Goal: Task Accomplishment & Management: Manage account settings

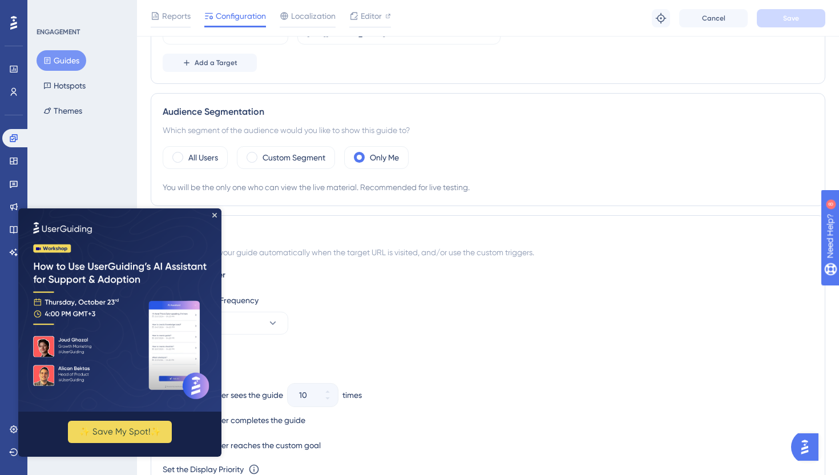
scroll to position [349, 0]
click at [217, 216] on img at bounding box center [119, 309] width 203 height 203
click at [303, 162] on label "Custom Segment" at bounding box center [293, 159] width 63 height 14
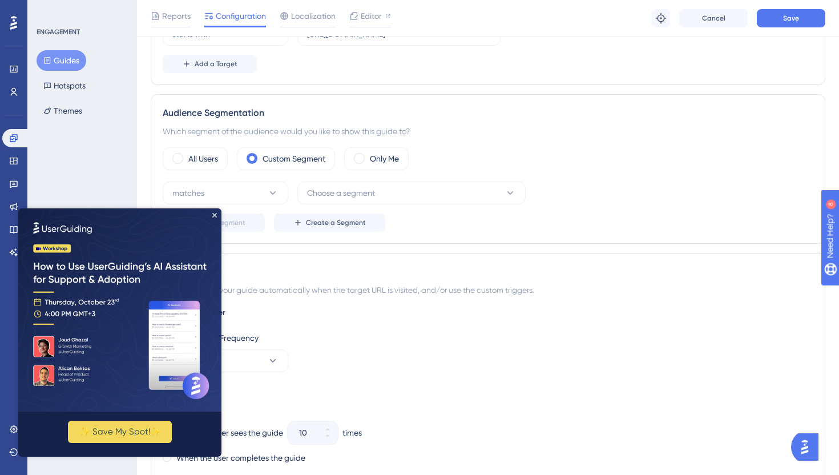
click at [218, 216] on img at bounding box center [119, 309] width 203 height 203
click at [214, 215] on icon "Close Preview" at bounding box center [214, 215] width 5 height 5
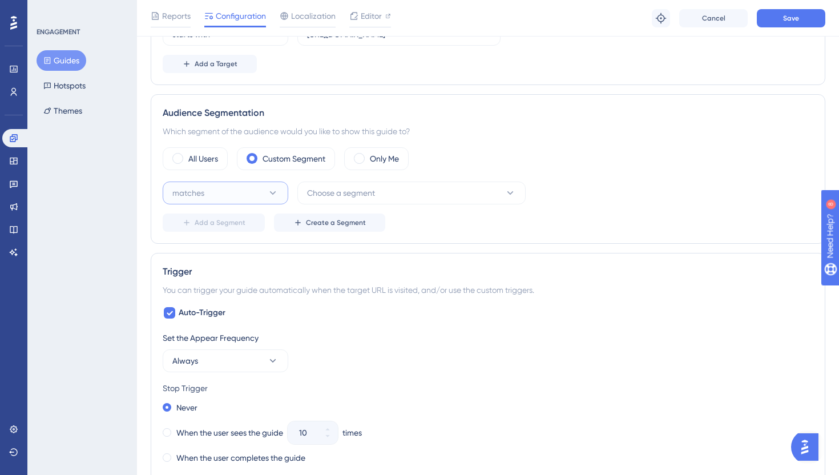
click at [224, 201] on button "matches" at bounding box center [226, 192] width 126 height 23
click at [224, 197] on button "matches" at bounding box center [226, 192] width 126 height 23
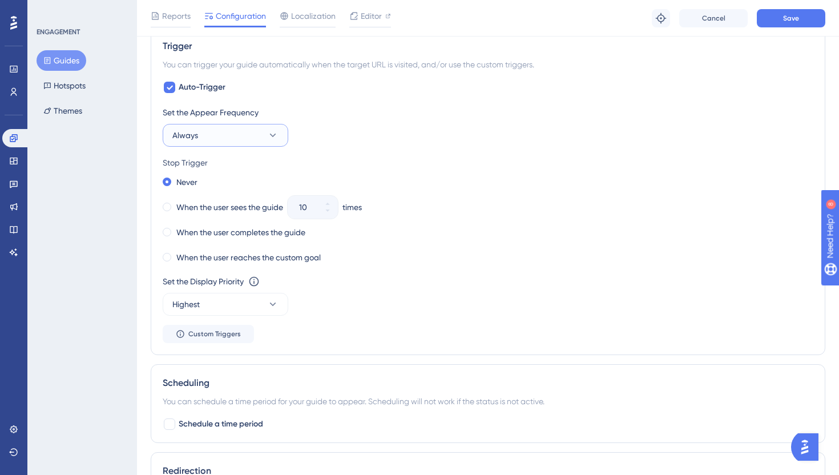
click at [218, 133] on button "Always" at bounding box center [226, 135] width 126 height 23
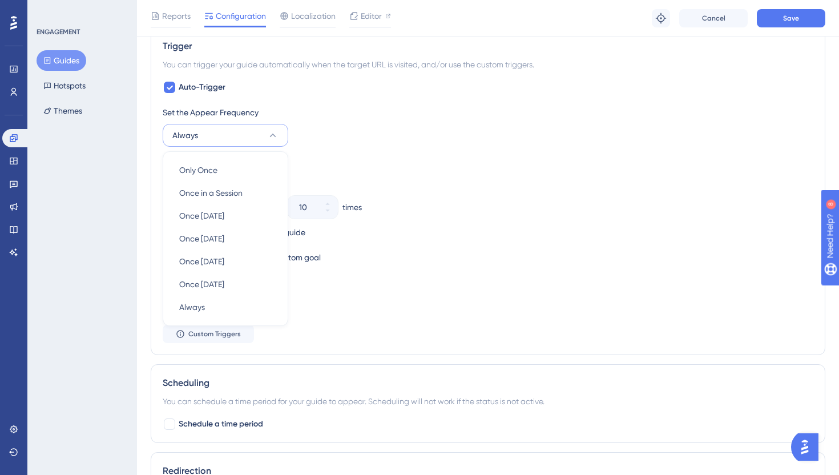
scroll to position [575, 0]
click at [217, 160] on div "Only Once Only Once" at bounding box center [225, 168] width 92 height 23
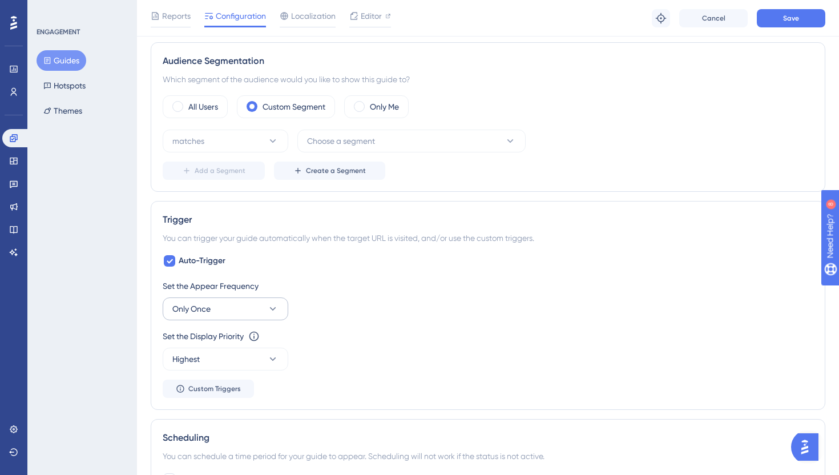
scroll to position [386, 0]
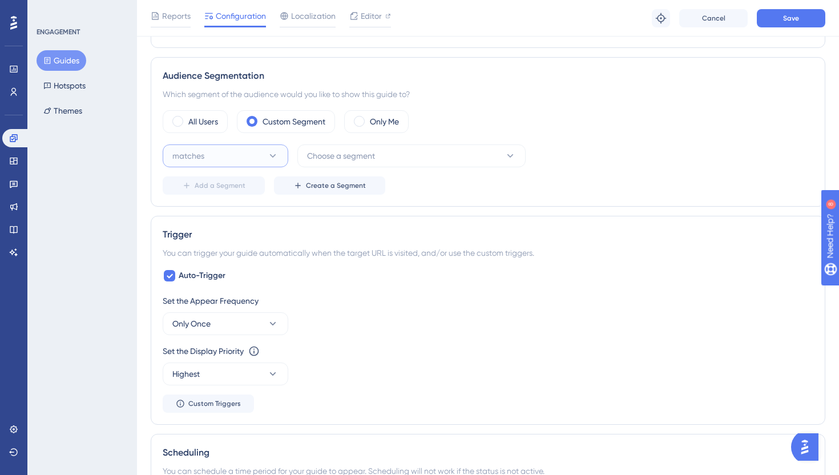
click at [261, 152] on button "matches" at bounding box center [226, 155] width 126 height 23
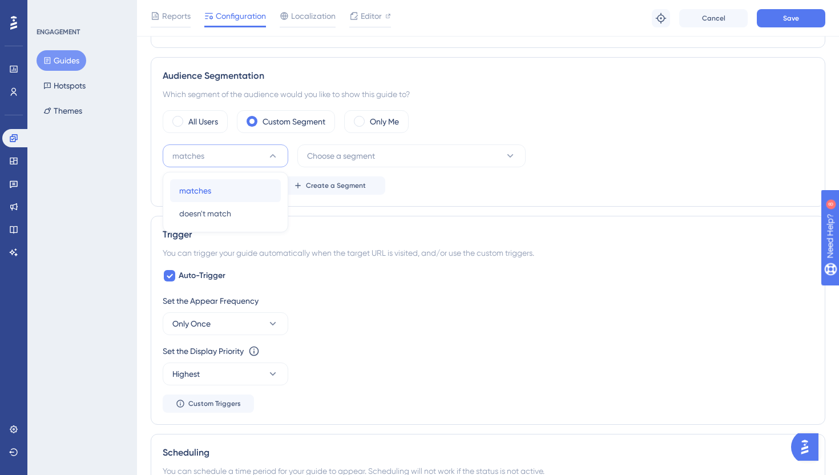
click at [256, 181] on div "matches matches" at bounding box center [225, 190] width 92 height 23
click at [302, 151] on button "Choose a segment" at bounding box center [411, 155] width 228 height 23
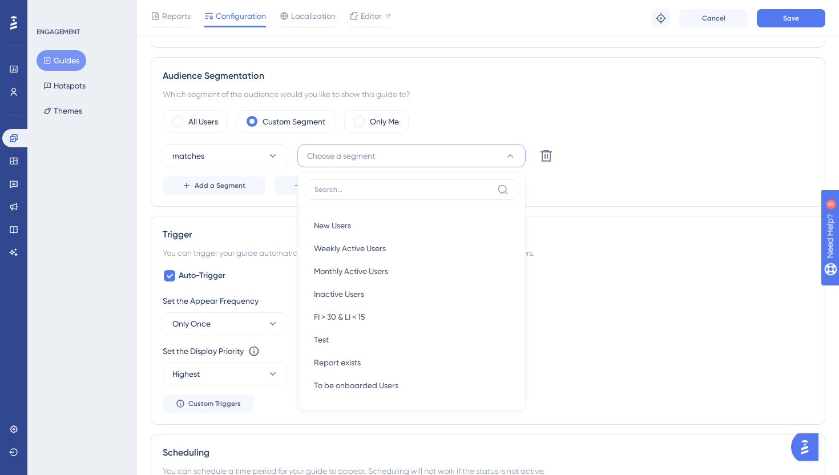
scroll to position [439, 0]
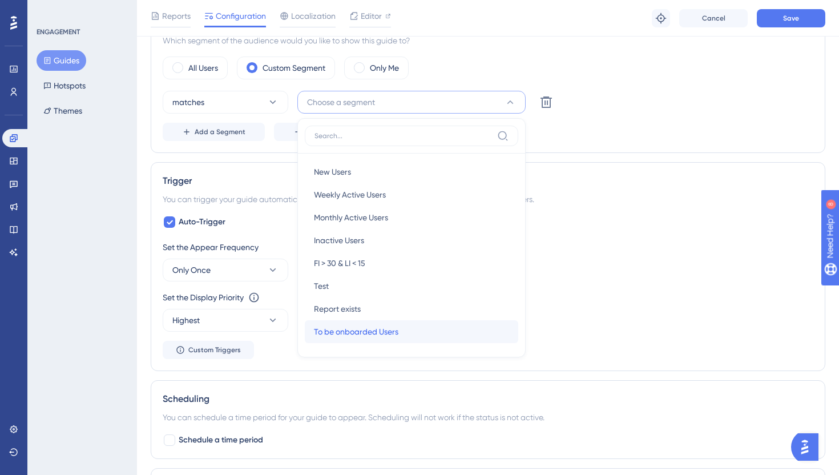
click at [368, 322] on div "To be onboarded Users To be onboarded Users" at bounding box center [411, 331] width 195 height 23
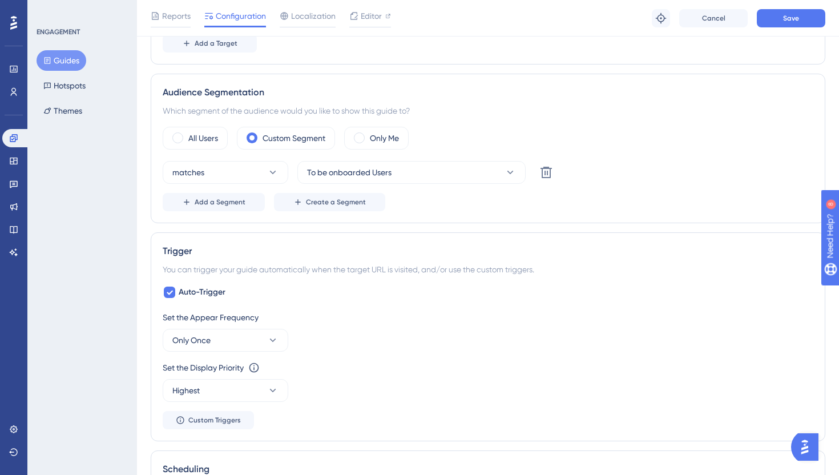
scroll to position [0, 0]
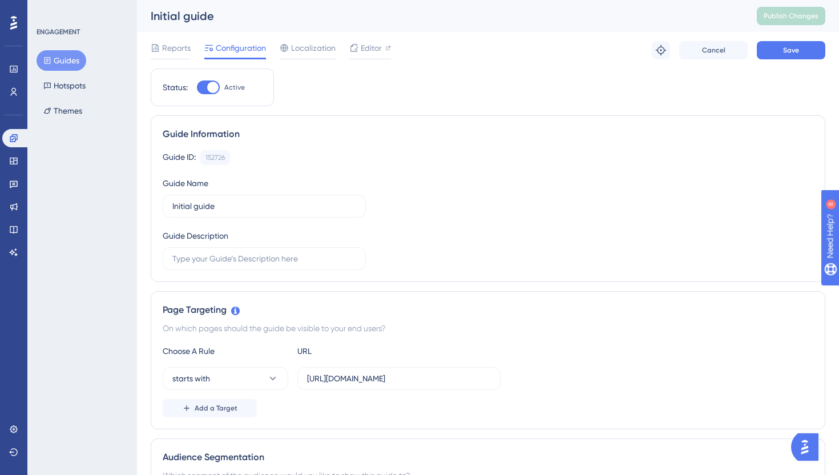
click at [204, 91] on div at bounding box center [208, 87] width 23 height 14
click at [197, 88] on input "Active" at bounding box center [196, 87] width 1 height 1
checkbox input "false"
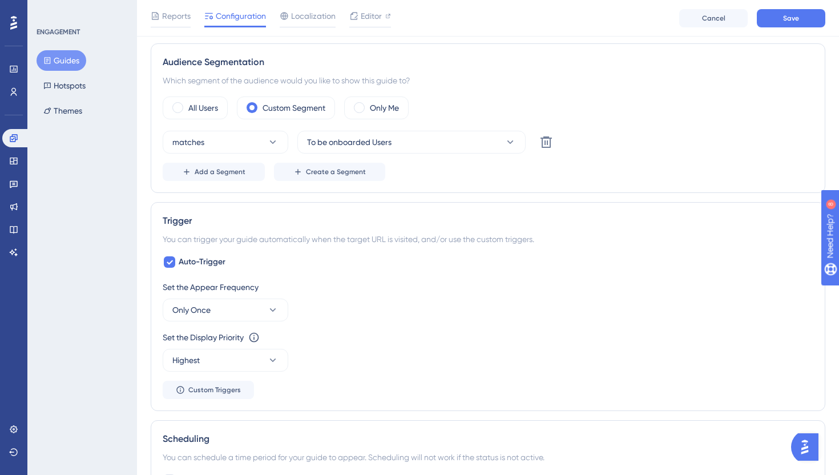
scroll to position [400, 0]
click at [228, 312] on button "Only Once" at bounding box center [226, 309] width 126 height 23
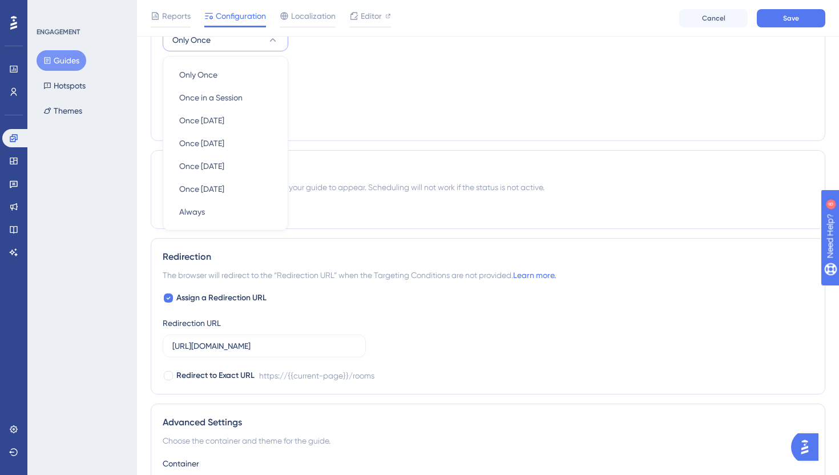
click at [412, 195] on div "Scheduling You can schedule a time period for your guide to appear. Scheduling …" at bounding box center [488, 189] width 674 height 79
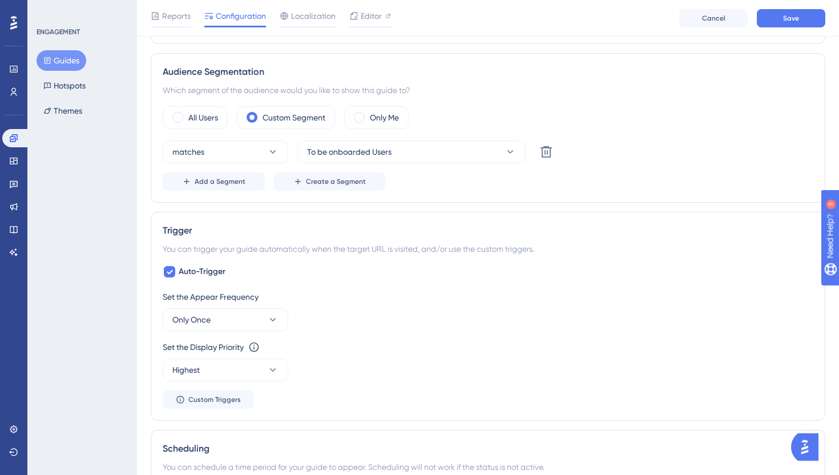
scroll to position [365, 0]
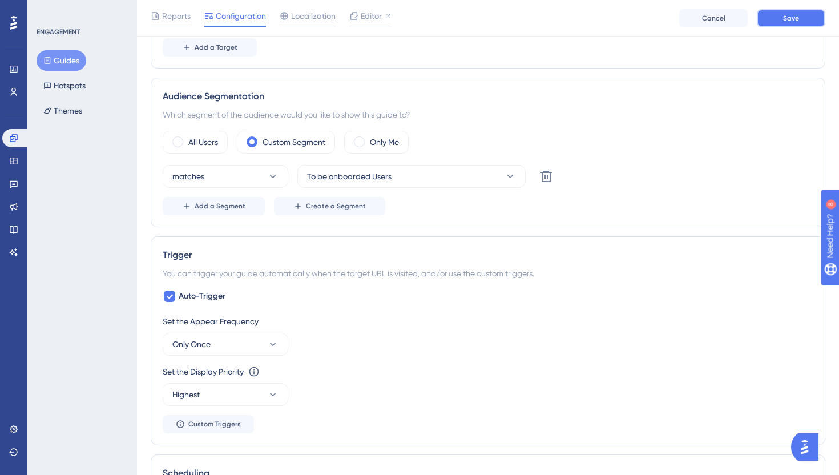
click at [770, 14] on button "Save" at bounding box center [790, 18] width 68 height 18
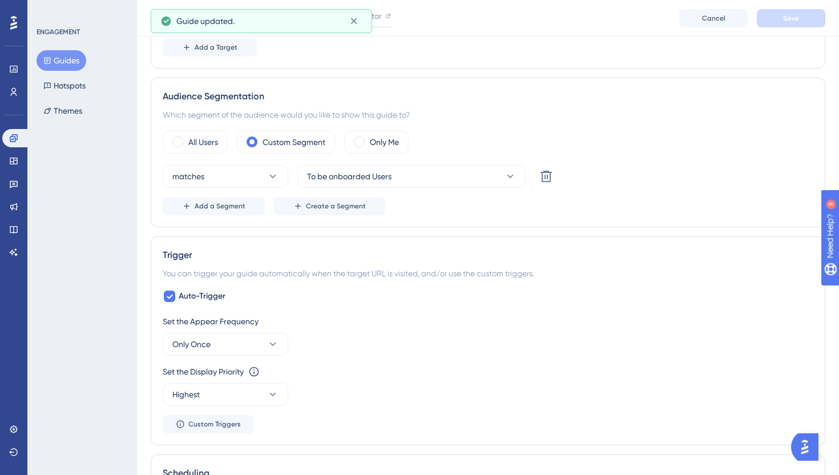
scroll to position [0, 0]
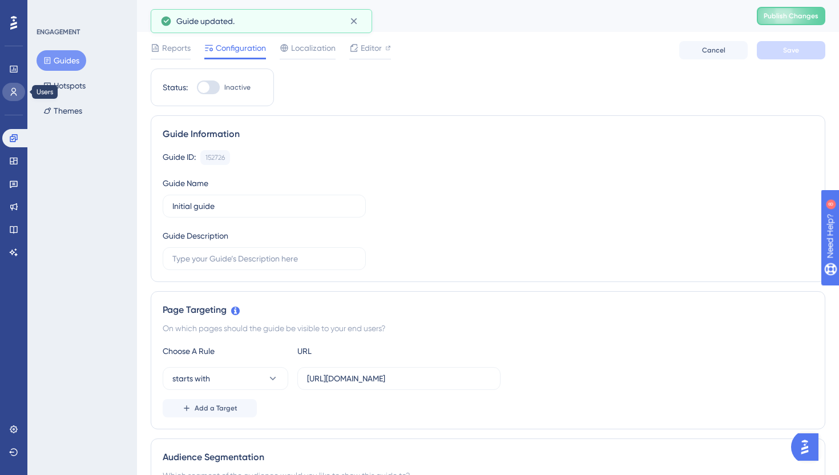
click at [11, 95] on icon at bounding box center [14, 92] width 6 height 8
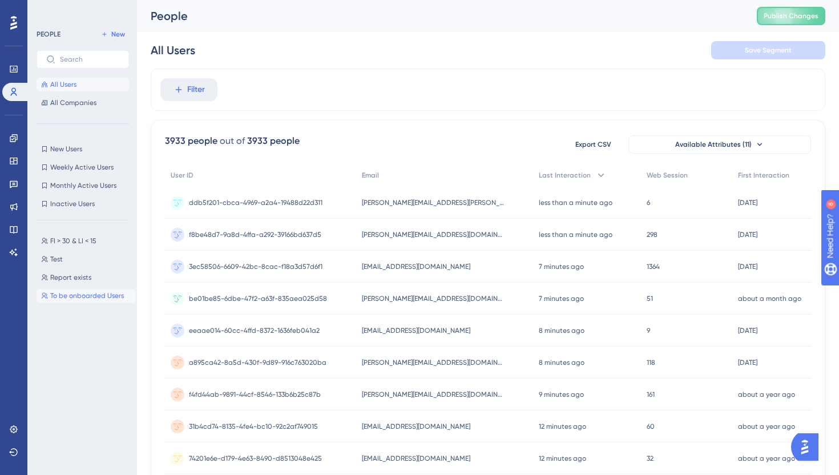
click at [83, 291] on span "To be onboarded Users" at bounding box center [87, 295] width 74 height 9
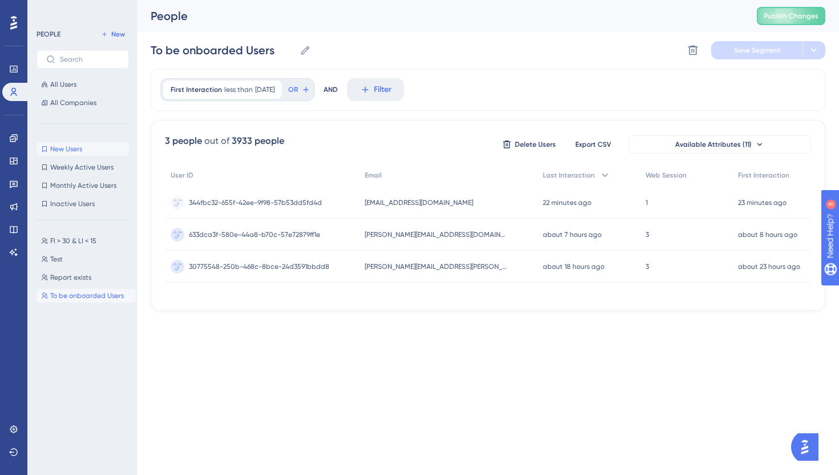
click at [106, 148] on button "New Users New Users" at bounding box center [83, 149] width 92 height 14
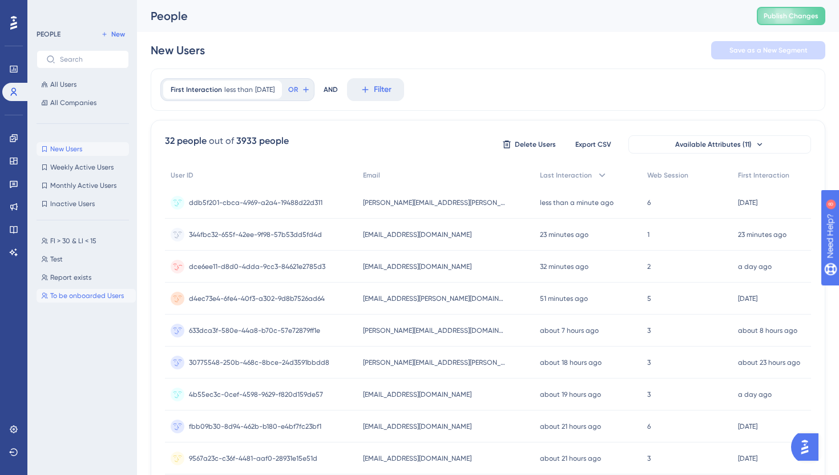
click at [80, 302] on button "To be onboarded Users To be onboarded Users" at bounding box center [86, 296] width 99 height 14
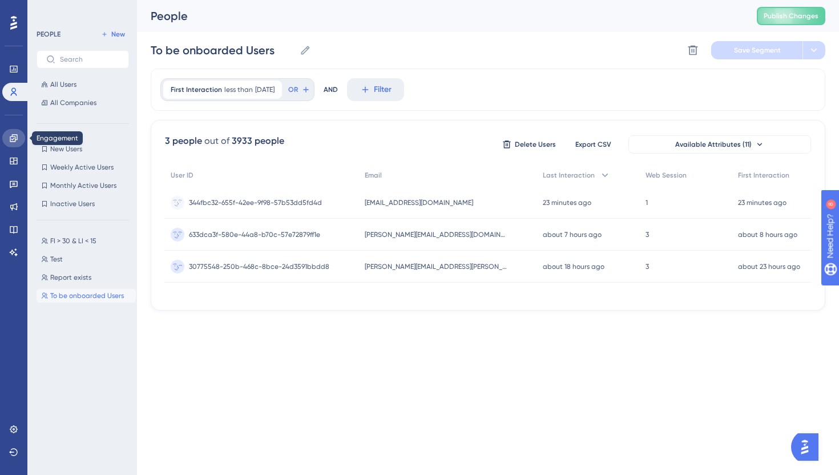
click at [15, 142] on icon at bounding box center [13, 137] width 9 height 9
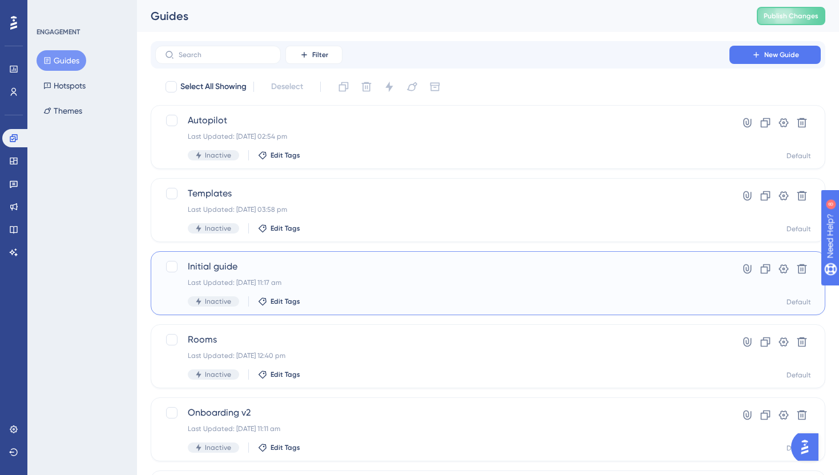
click at [264, 271] on span "Initial guide" at bounding box center [442, 267] width 509 height 14
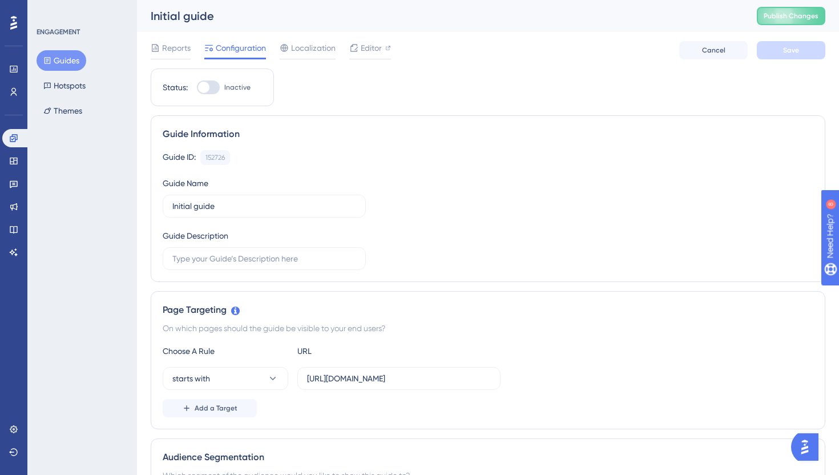
click at [101, 91] on div "Guides Hotspots Themes" at bounding box center [83, 85] width 92 height 71
click at [82, 102] on button "Themes" at bounding box center [63, 110] width 52 height 21
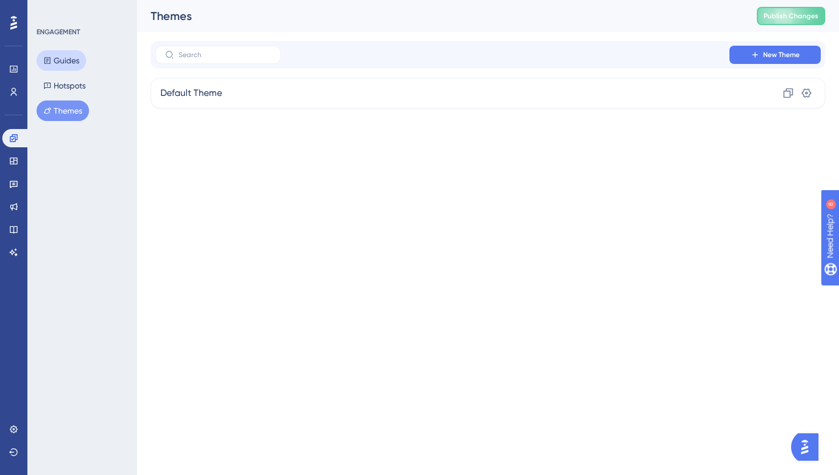
click at [73, 58] on button "Guides" at bounding box center [62, 60] width 50 height 21
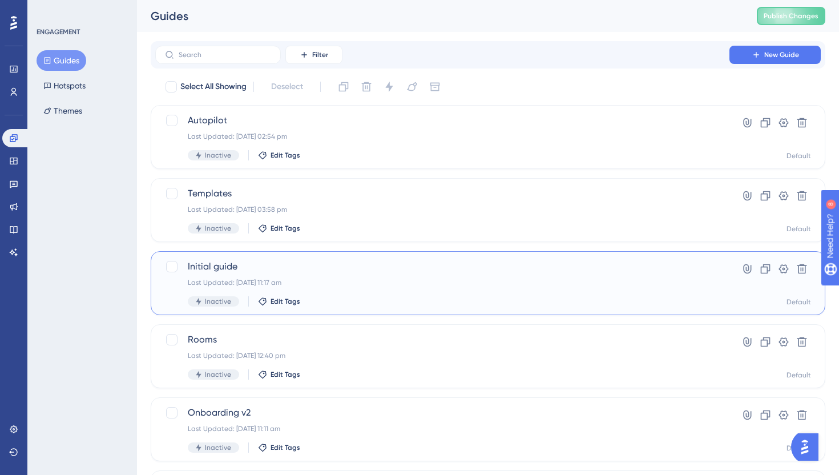
click at [258, 278] on div "Last Updated: 07 Oct 2025 11:17 am" at bounding box center [442, 282] width 509 height 9
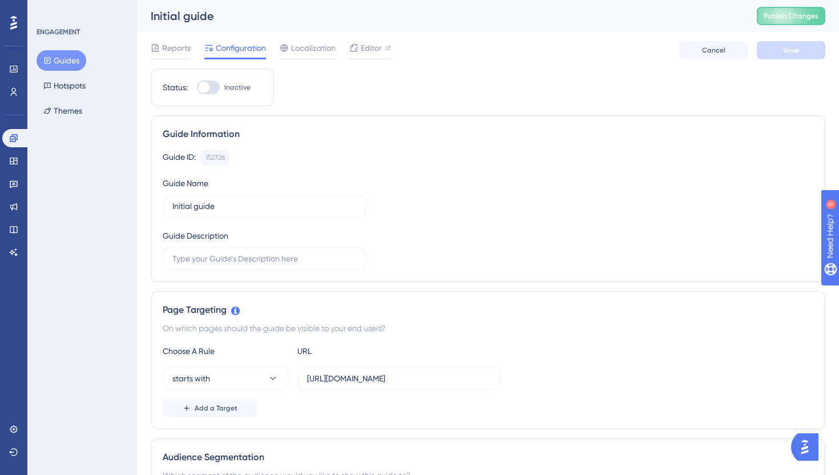
click at [361, 37] on div "Reports Configuration Localization Editor Cancel Save" at bounding box center [488, 50] width 674 height 37
click at [361, 43] on span "Editor" at bounding box center [371, 48] width 21 height 14
click at [772, 15] on span "Publish Changes" at bounding box center [790, 15] width 55 height 9
click at [222, 88] on label "Inactive" at bounding box center [224, 87] width 54 height 14
click at [197, 88] on input "Inactive" at bounding box center [196, 87] width 1 height 1
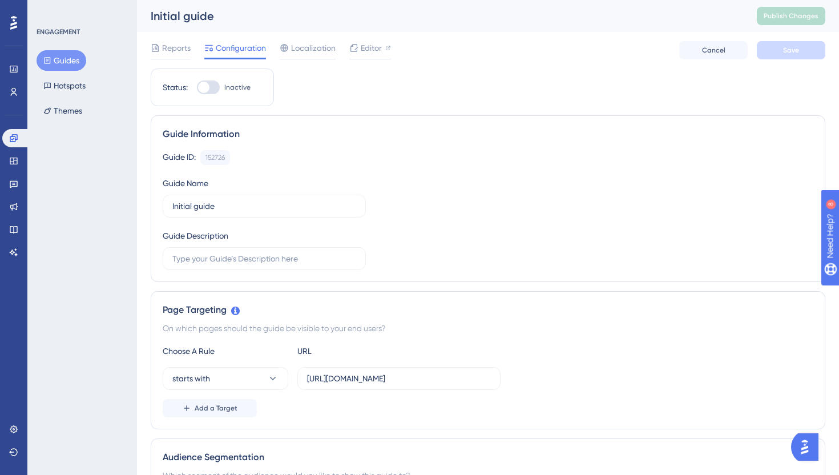
checkbox input "true"
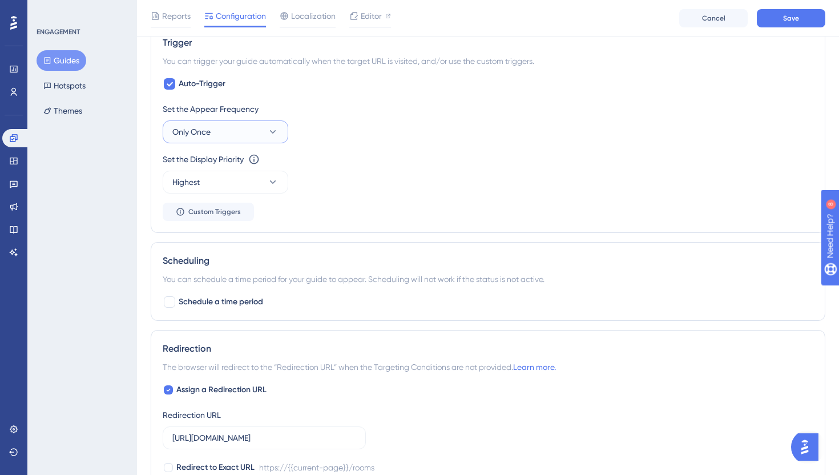
click at [258, 136] on button "Only Once" at bounding box center [226, 131] width 126 height 23
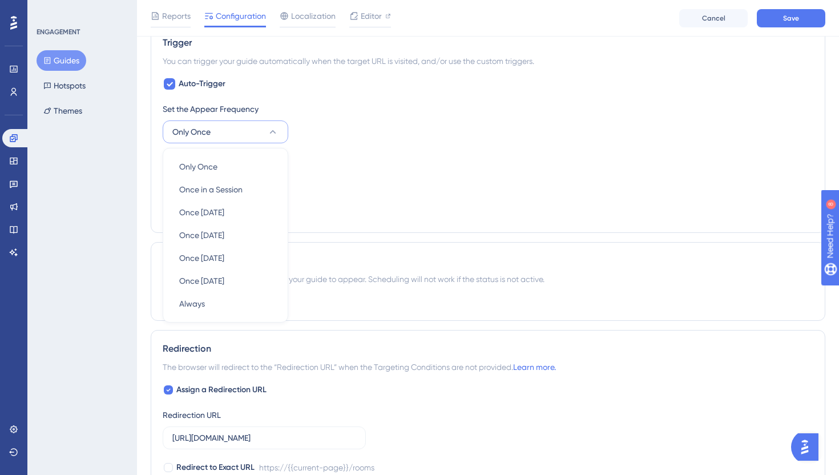
scroll to position [575, 0]
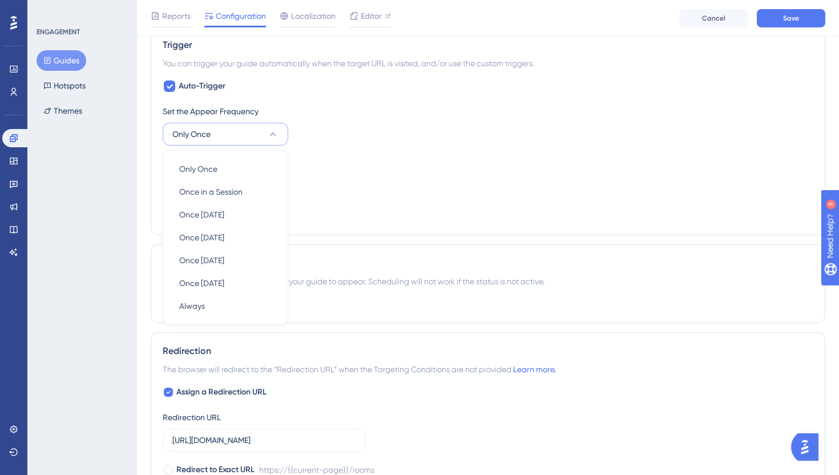
click at [258, 129] on button "Only Once" at bounding box center [226, 134] width 126 height 23
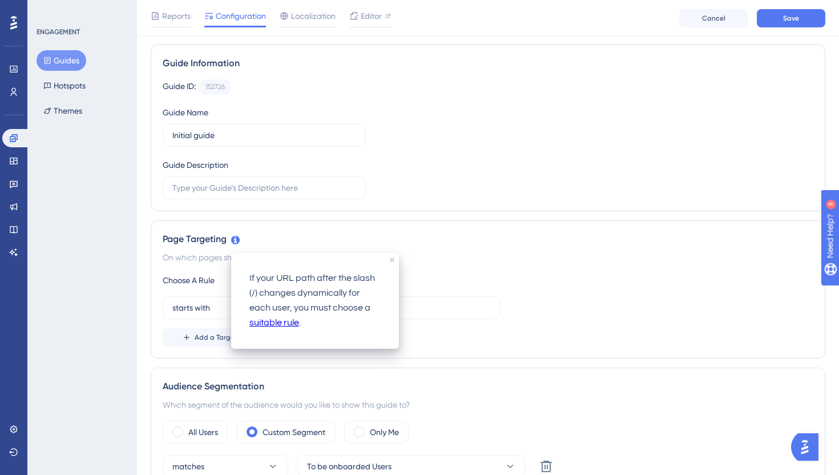
scroll to position [0, 0]
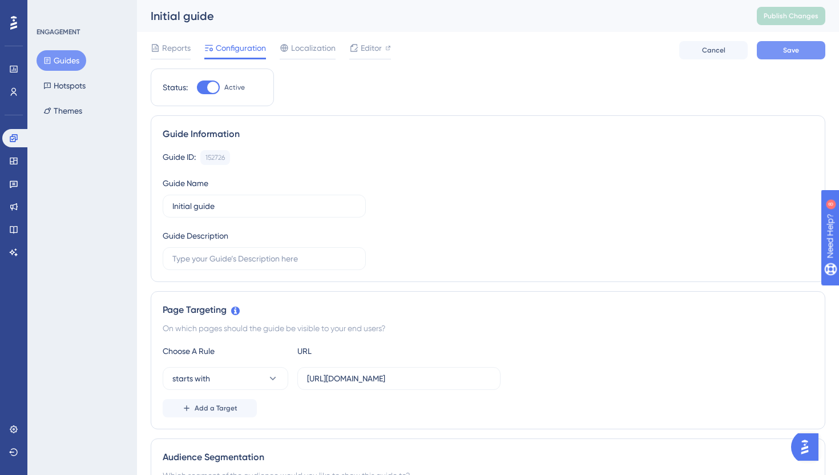
click at [803, 44] on button "Save" at bounding box center [790, 50] width 68 height 18
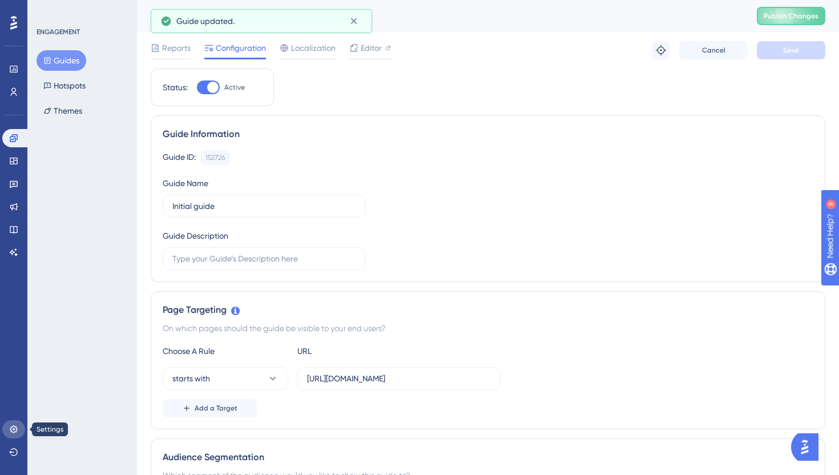
click at [10, 437] on link at bounding box center [13, 429] width 23 height 18
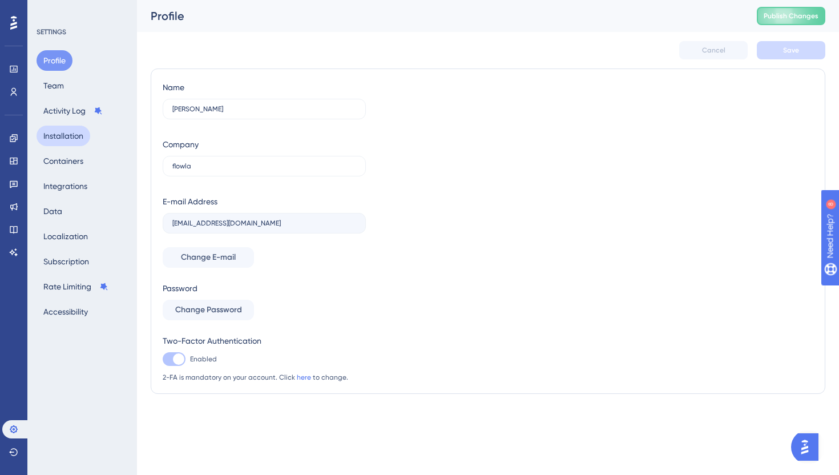
click at [54, 141] on button "Installation" at bounding box center [64, 136] width 54 height 21
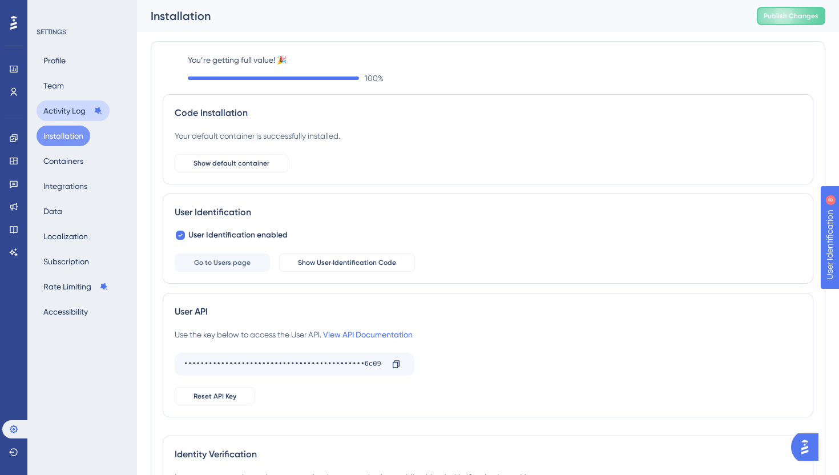
click at [59, 107] on button "Activity Log" at bounding box center [73, 110] width 73 height 21
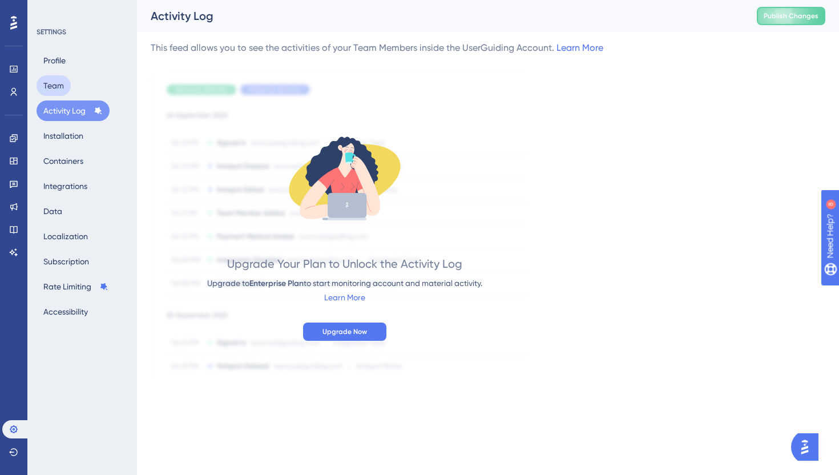
click at [52, 88] on button "Team" at bounding box center [54, 85] width 34 height 21
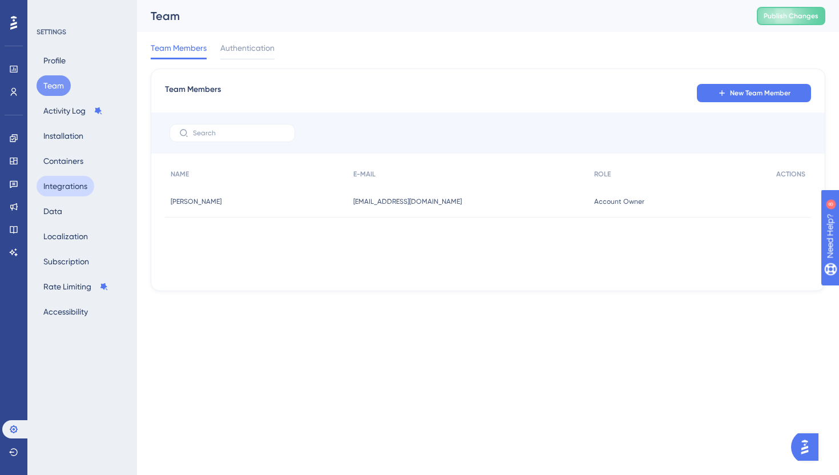
click at [76, 181] on button "Integrations" at bounding box center [66, 186] width 58 height 21
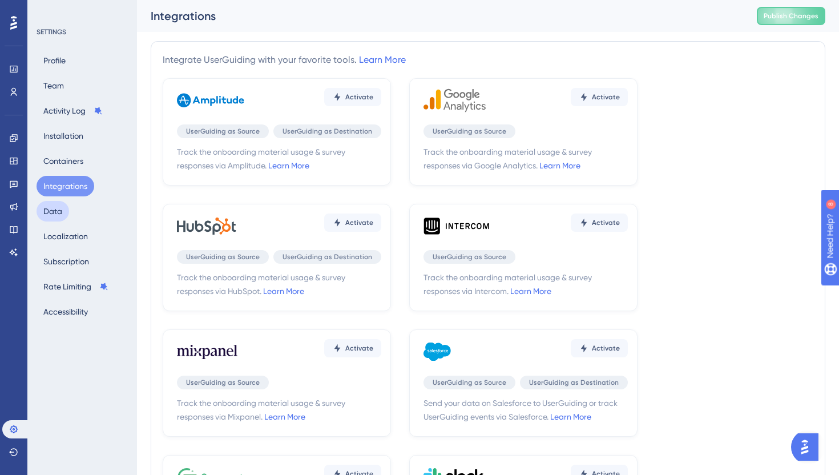
click at [54, 217] on button "Data" at bounding box center [53, 211] width 33 height 21
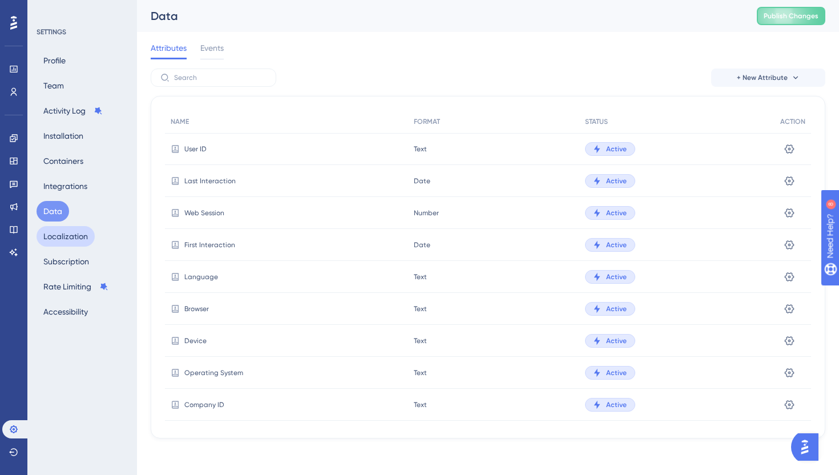
click at [58, 241] on button "Localization" at bounding box center [66, 236] width 58 height 21
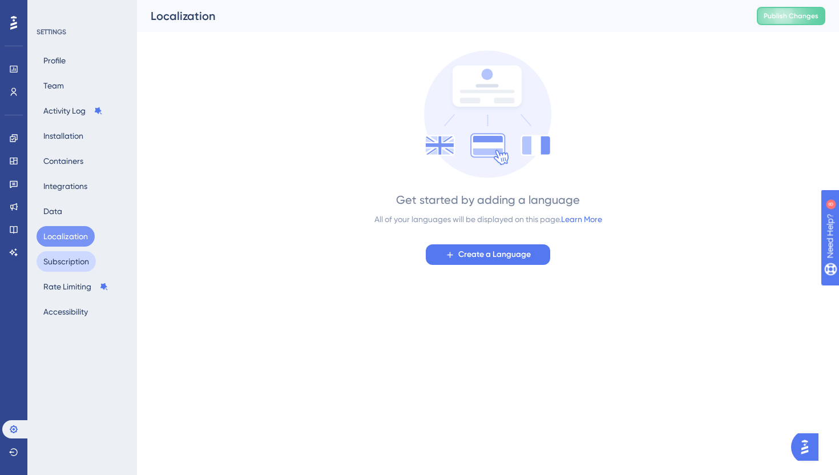
click at [62, 256] on button "Subscription" at bounding box center [66, 261] width 59 height 21
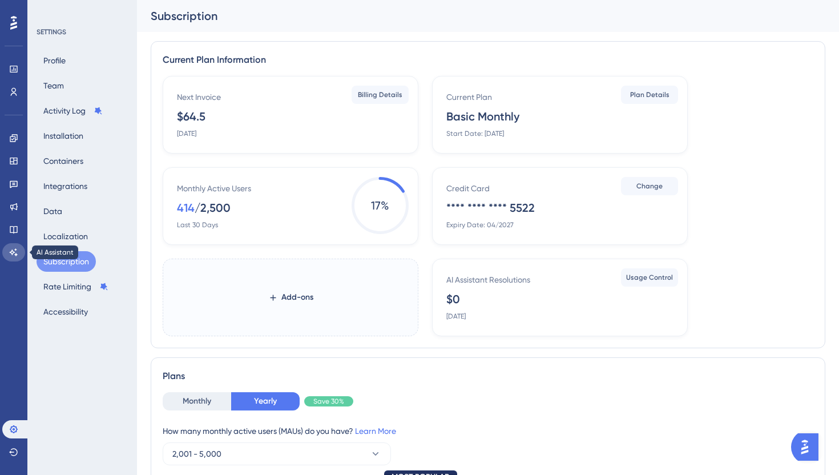
click at [18, 248] on link at bounding box center [13, 252] width 23 height 18
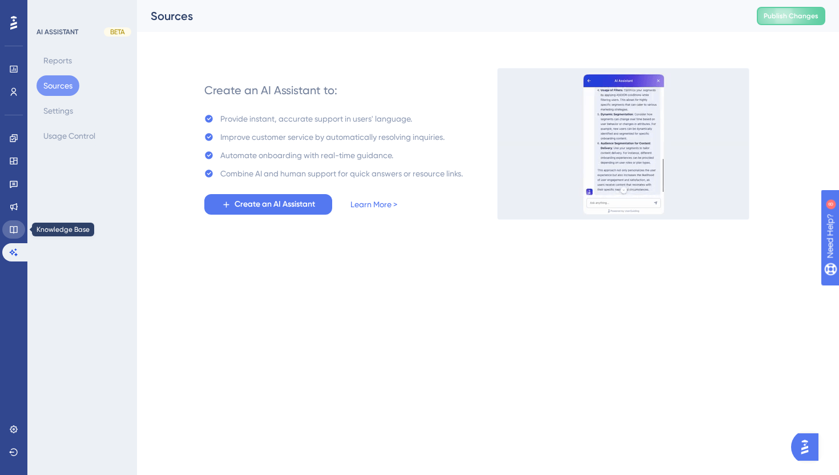
click at [13, 225] on icon at bounding box center [13, 229] width 9 height 9
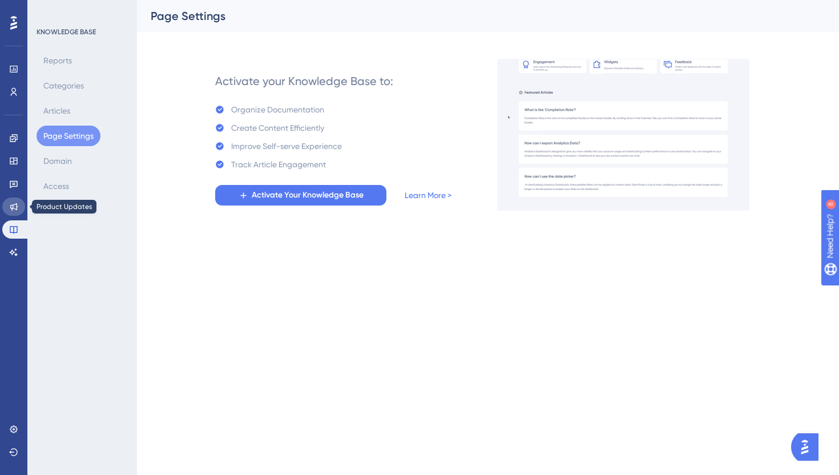
click at [11, 206] on icon at bounding box center [13, 206] width 9 height 9
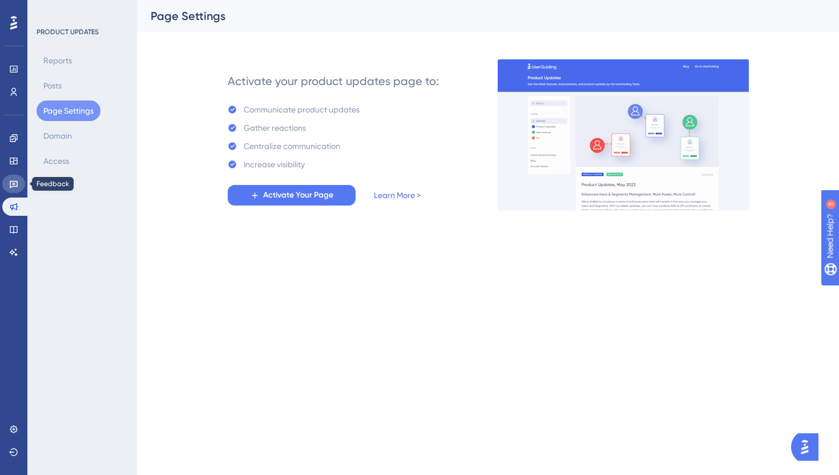
click at [13, 180] on icon at bounding box center [13, 183] width 9 height 9
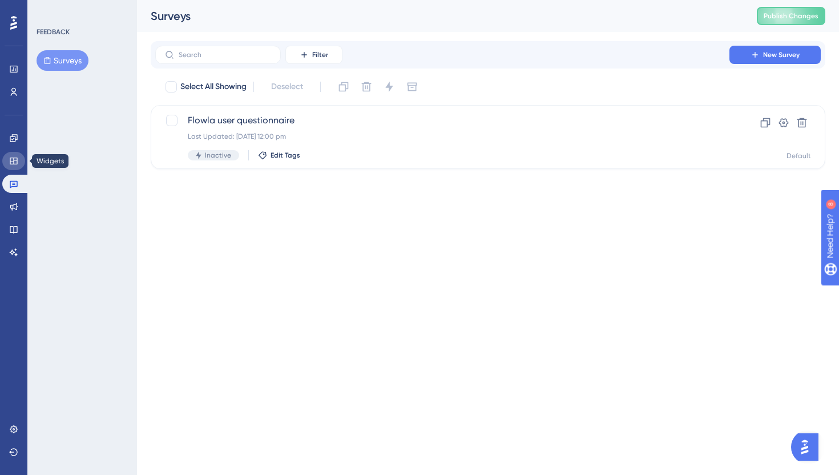
click at [12, 161] on icon at bounding box center [13, 160] width 7 height 7
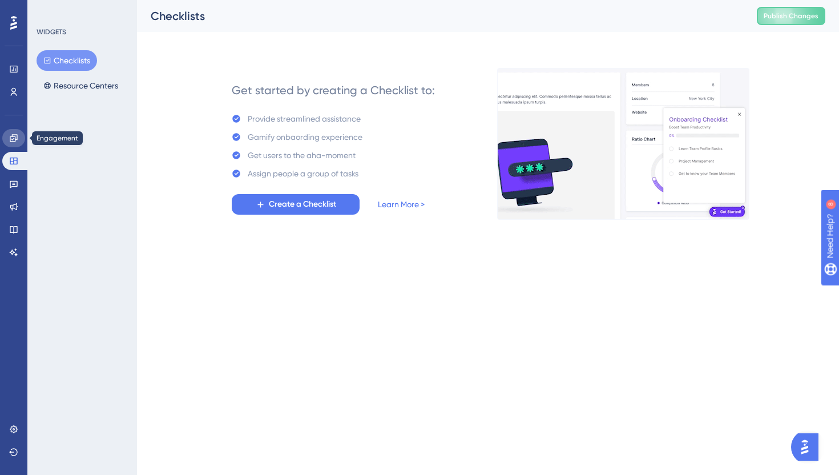
click at [14, 139] on icon at bounding box center [13, 137] width 9 height 9
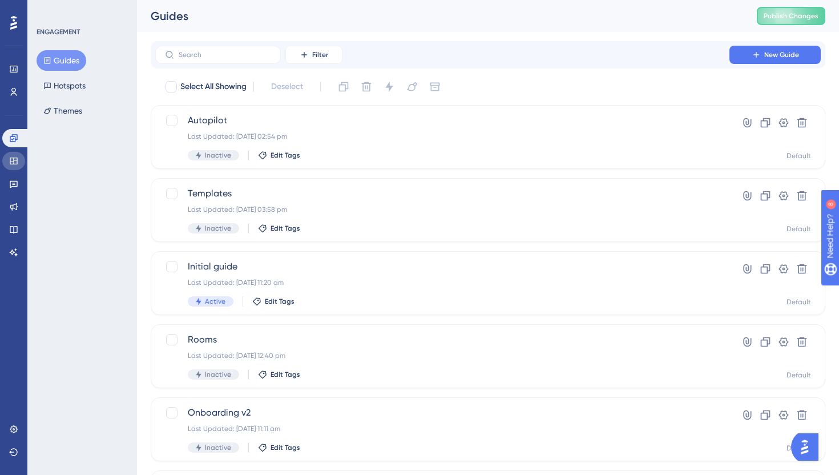
click at [16, 153] on link at bounding box center [13, 161] width 23 height 18
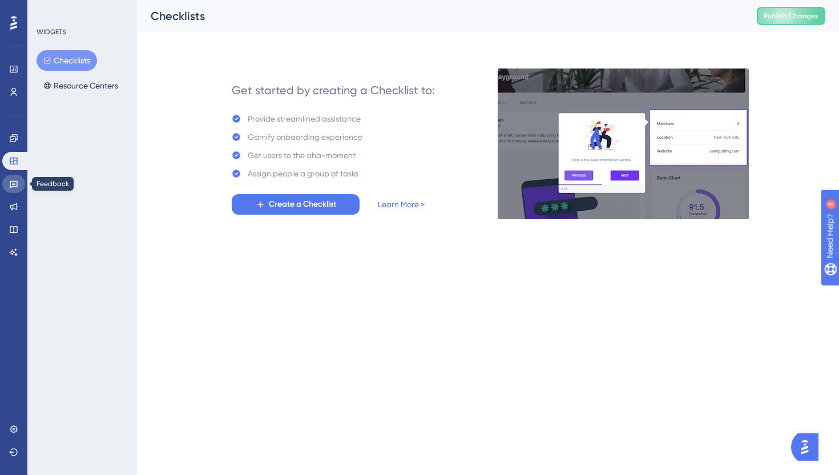
click at [15, 181] on icon at bounding box center [14, 184] width 8 height 7
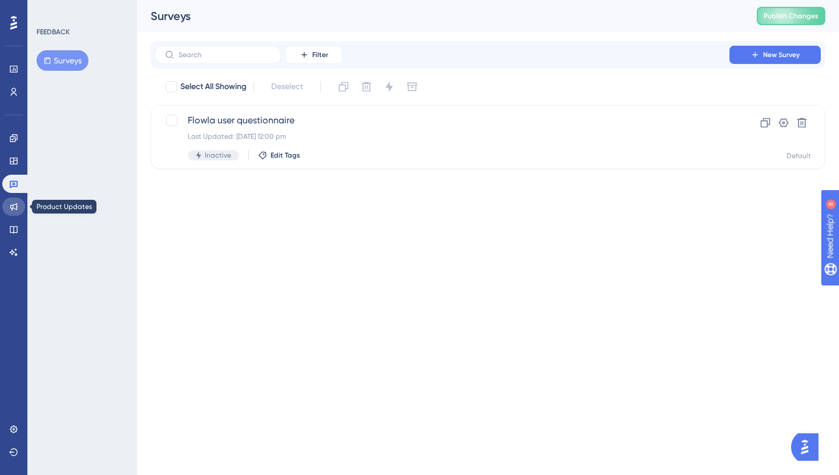
click at [17, 201] on link at bounding box center [13, 206] width 23 height 18
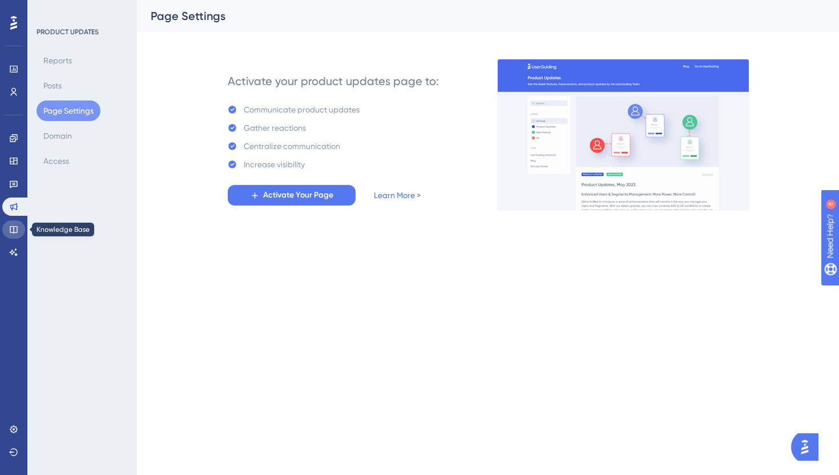
click at [21, 233] on link at bounding box center [13, 229] width 23 height 18
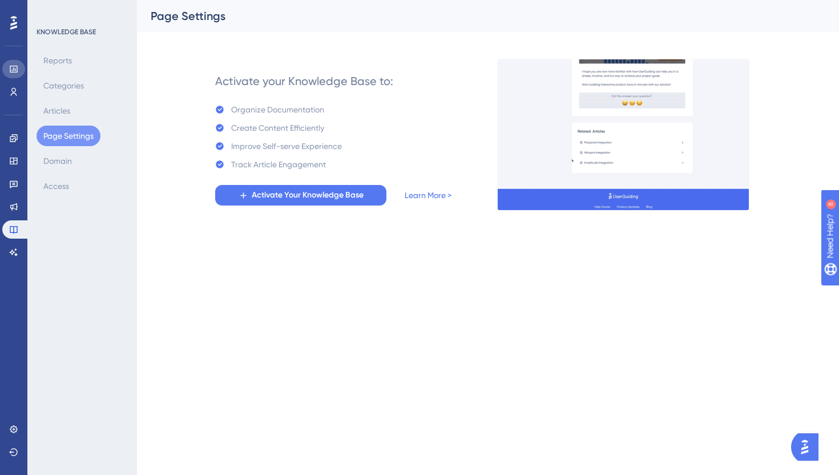
click at [12, 74] on link at bounding box center [13, 69] width 23 height 18
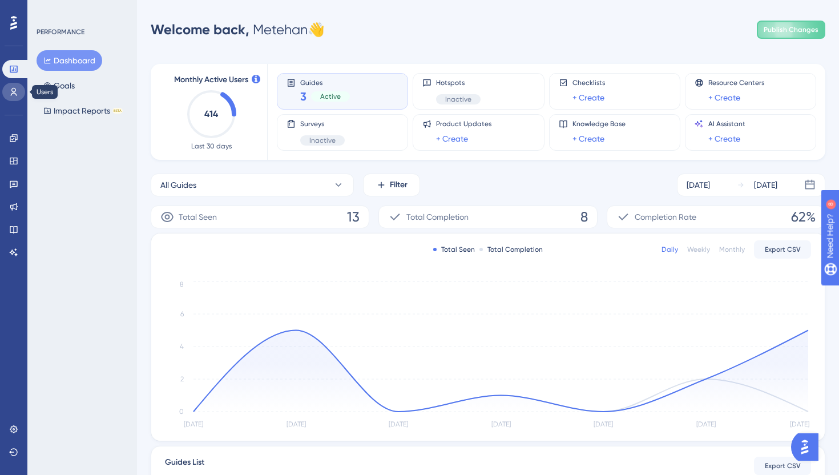
click at [11, 92] on icon at bounding box center [13, 91] width 9 height 9
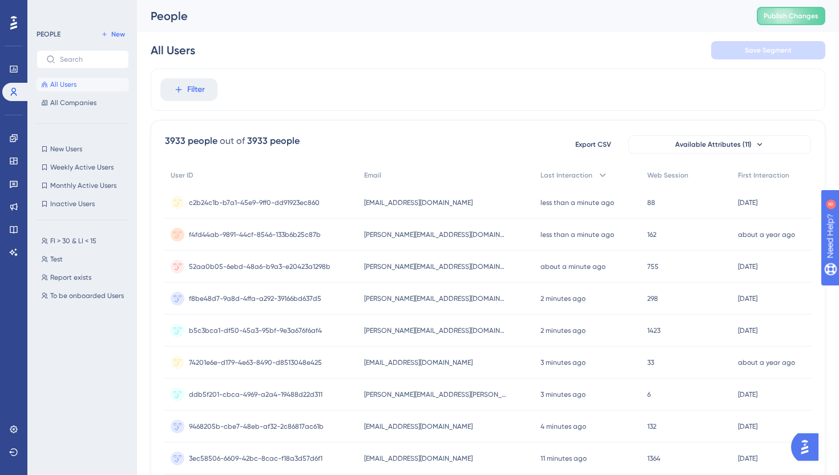
click at [13, 26] on icon at bounding box center [13, 23] width 7 height 14
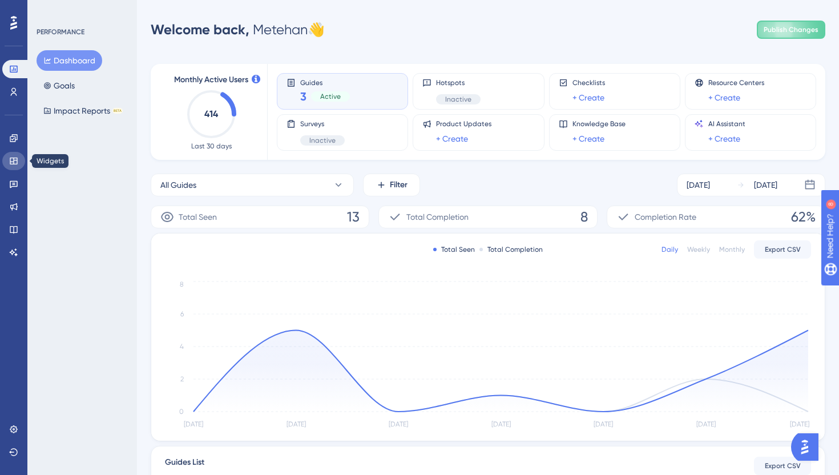
click at [18, 162] on icon at bounding box center [13, 160] width 9 height 9
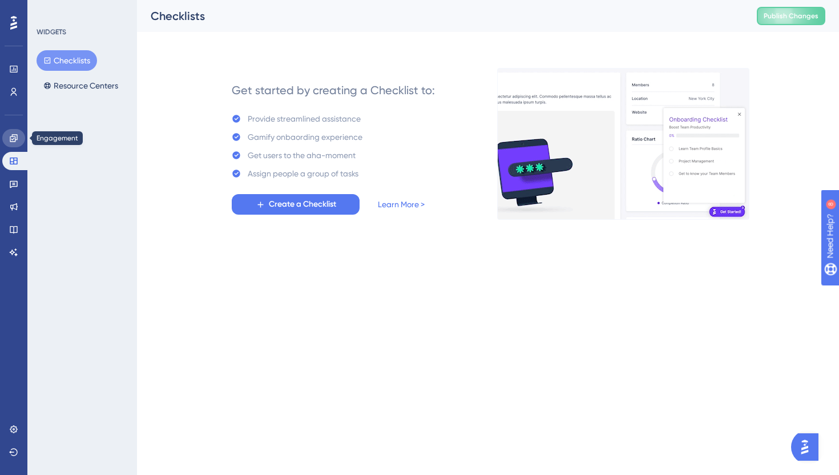
click at [16, 143] on link at bounding box center [13, 138] width 23 height 18
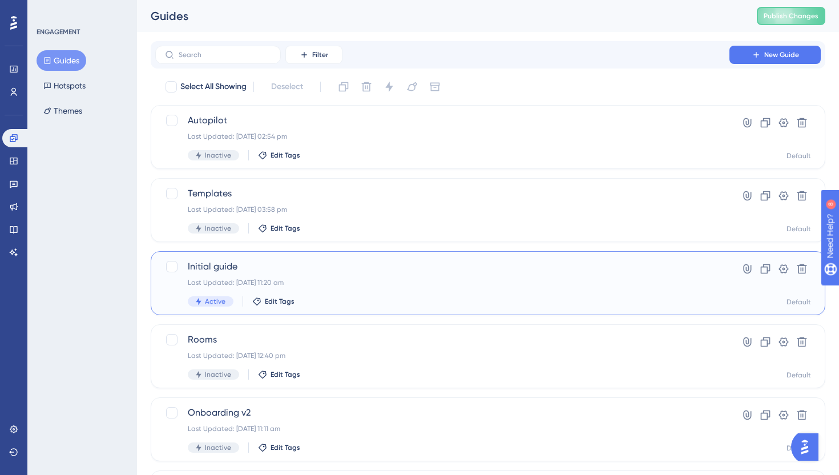
click at [222, 265] on span "Initial guide" at bounding box center [442, 267] width 509 height 14
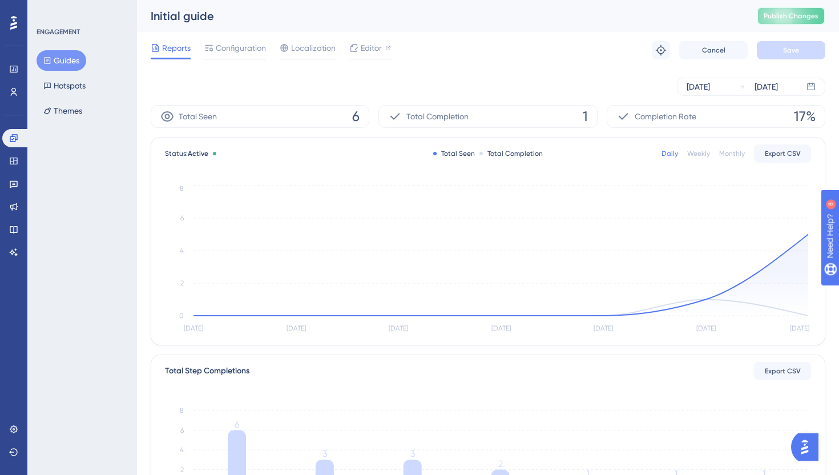
click at [781, 24] on button "Publish Changes" at bounding box center [790, 16] width 68 height 18
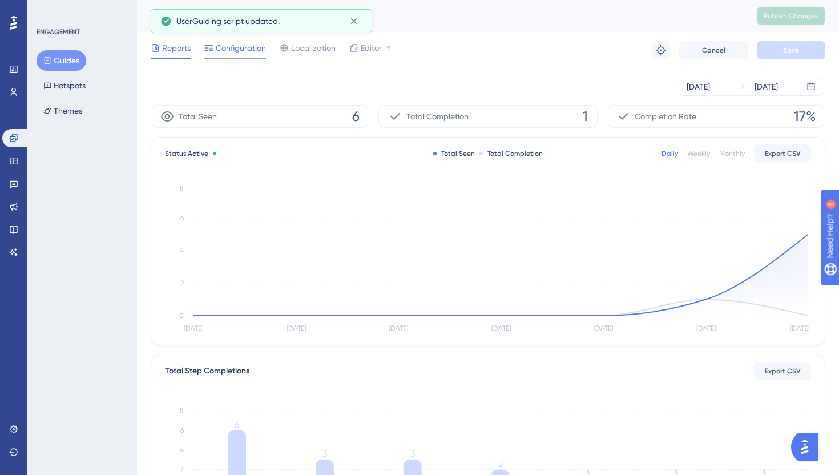
click at [218, 43] on span "Configuration" at bounding box center [241, 48] width 50 height 14
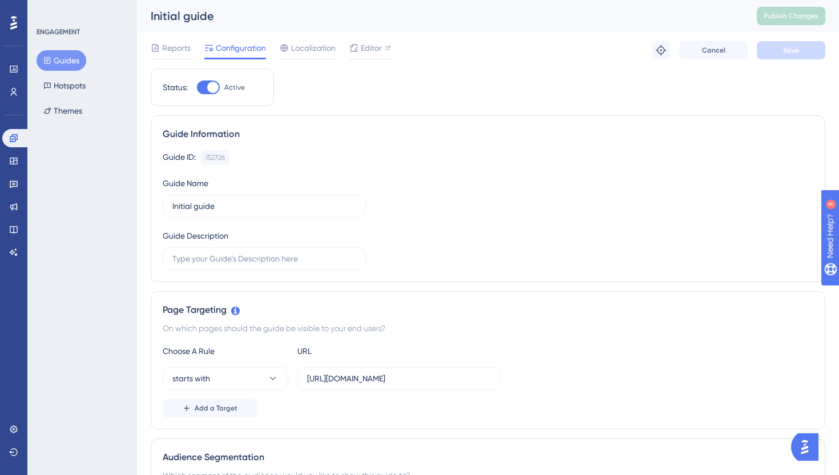
click at [67, 66] on button "Guides" at bounding box center [62, 60] width 50 height 21
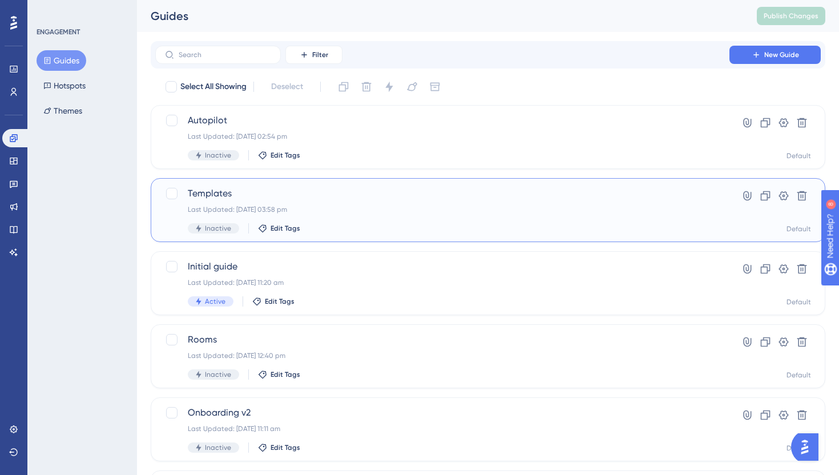
click at [284, 215] on div "Templates Last Updated: 29 Sept 2025 03:58 pm Inactive Edit Tags" at bounding box center [442, 210] width 509 height 47
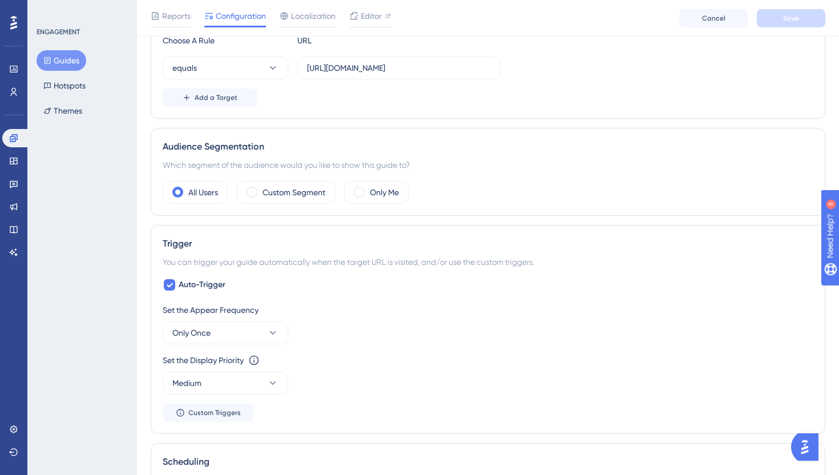
scroll to position [281, 0]
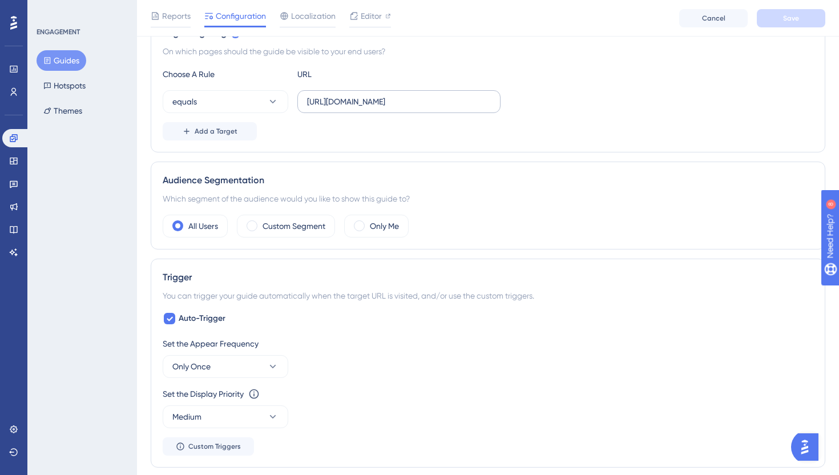
drag, startPoint x: 474, startPoint y: 91, endPoint x: 438, endPoint y: 96, distance: 36.9
click at [438, 96] on label "https://app.flowla.com/templates/org" at bounding box center [398, 101] width 203 height 23
click at [451, 96] on input "https://app.flowla.com/templates/org" at bounding box center [399, 101] width 184 height 13
click at [450, 106] on input "https://app.flowla.com/templates/org" at bounding box center [399, 101] width 184 height 13
type input "https://app.flowla.com/templates"
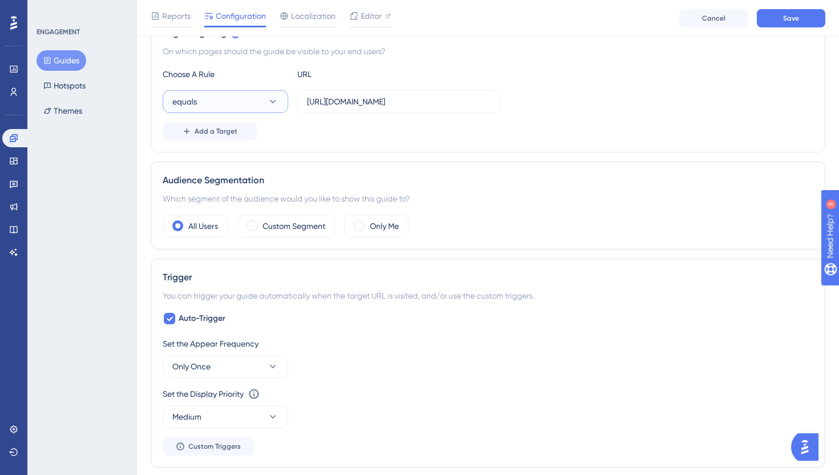
click at [266, 108] on button "equals" at bounding box center [226, 101] width 126 height 23
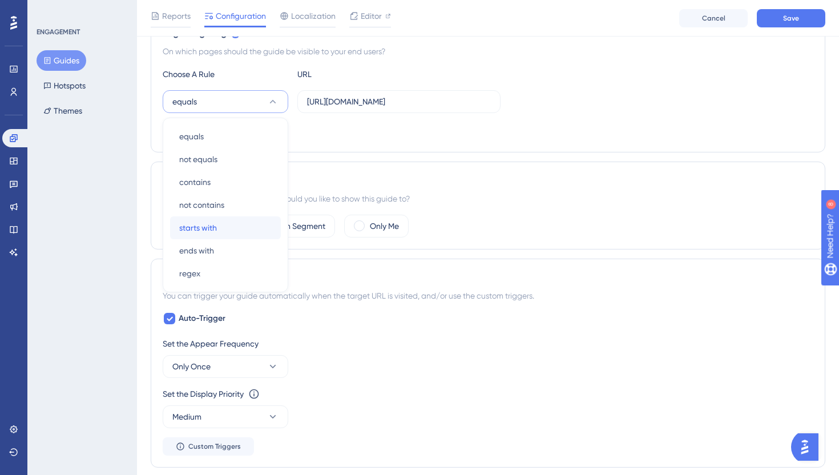
click at [236, 233] on div "starts with starts with" at bounding box center [225, 227] width 92 height 23
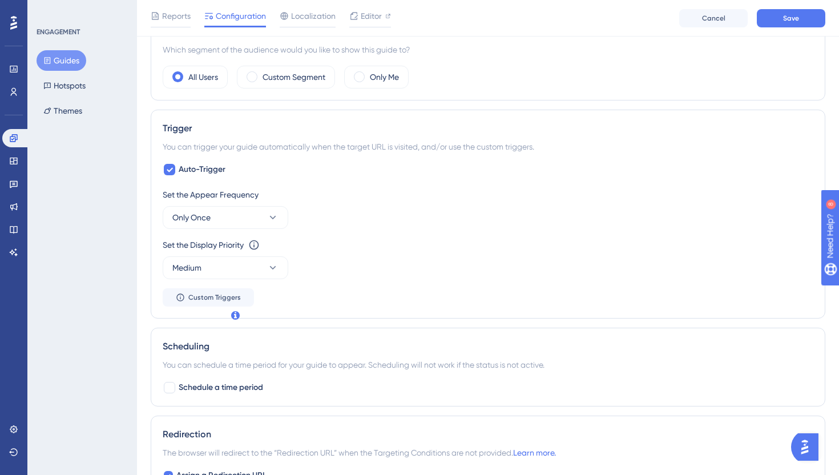
scroll to position [432, 0]
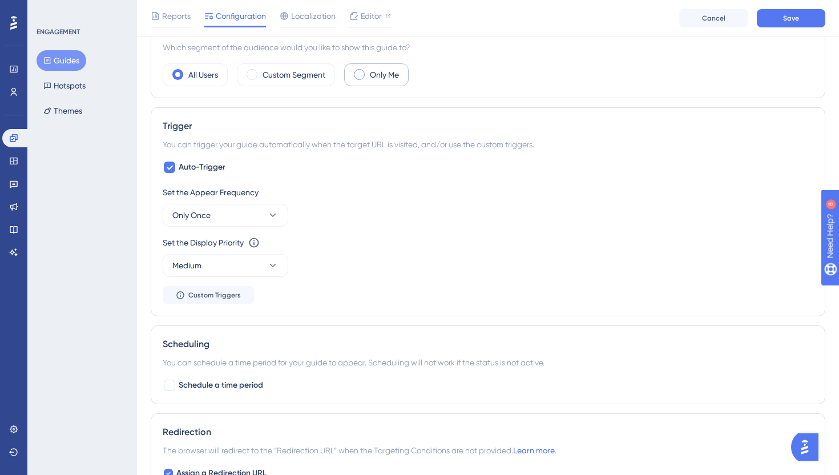
click at [374, 83] on div "Only Me" at bounding box center [376, 74] width 64 height 23
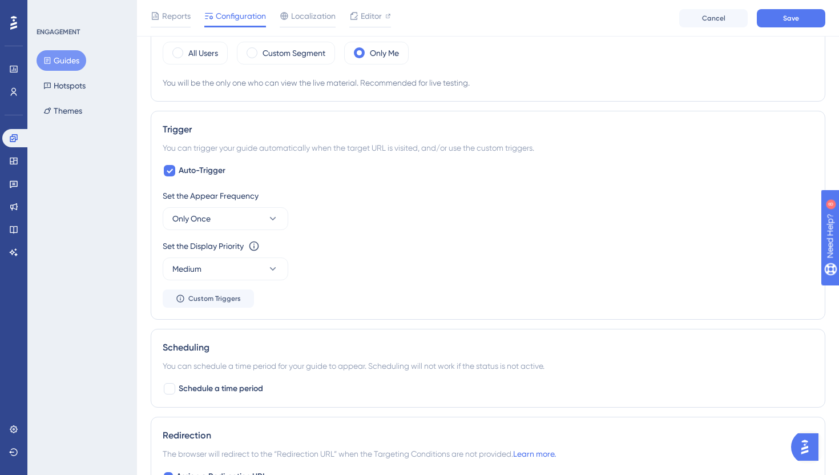
scroll to position [0, 0]
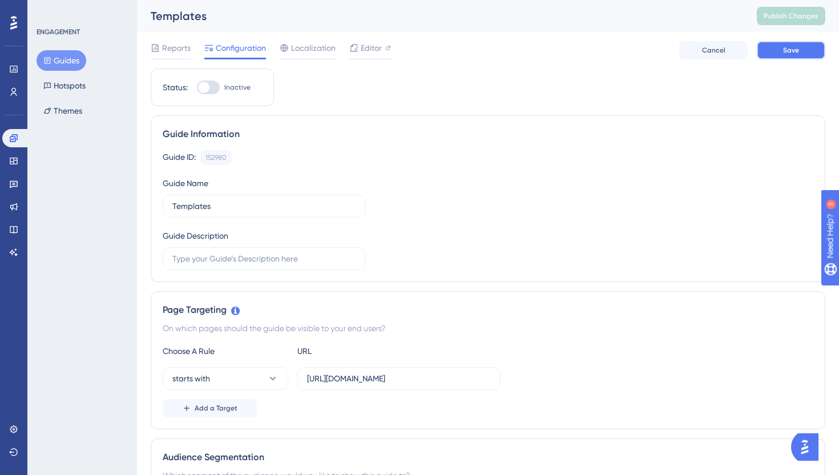
click at [787, 46] on span "Save" at bounding box center [791, 50] width 16 height 9
click at [384, 58] on div at bounding box center [370, 59] width 42 height 2
